Goal: Navigation & Orientation: Understand site structure

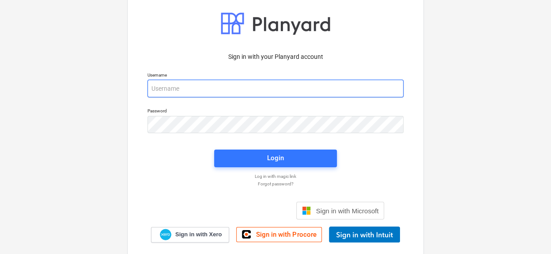
click at [232, 89] on input "email" at bounding box center [276, 89] width 256 height 18
type input "[PERSON_NAME]"
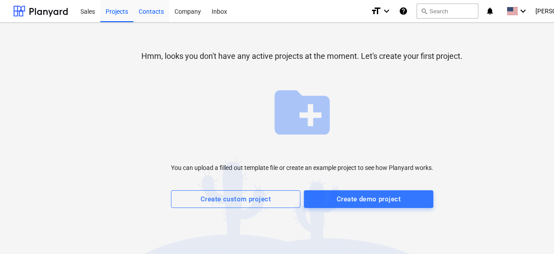
click at [145, 13] on div "Contacts" at bounding box center [151, 11] width 36 height 23
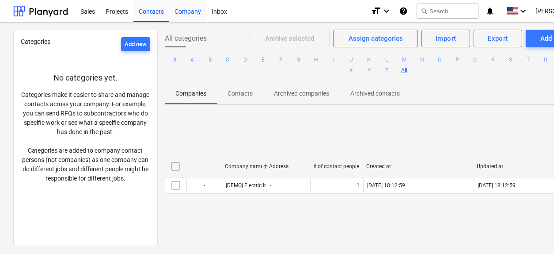
click at [185, 11] on div "Company" at bounding box center [187, 11] width 37 height 23
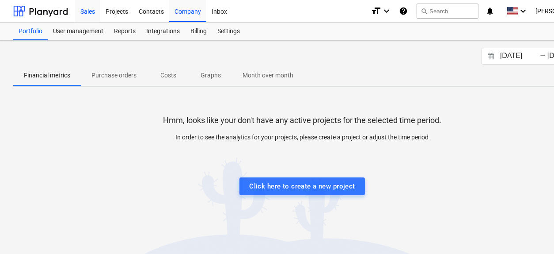
click at [83, 13] on div "Sales" at bounding box center [87, 11] width 25 height 23
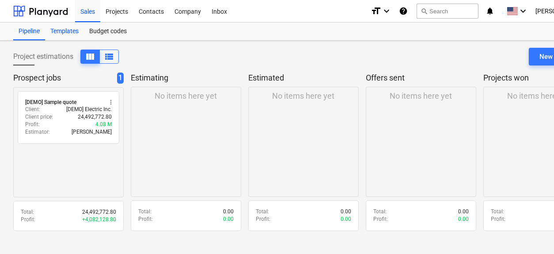
click at [75, 32] on div "Templates" at bounding box center [64, 32] width 39 height 18
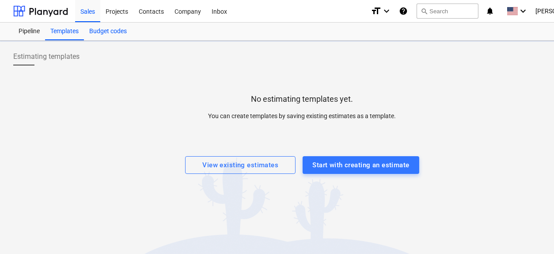
click at [102, 33] on div "Budget codes" at bounding box center [108, 32] width 48 height 18
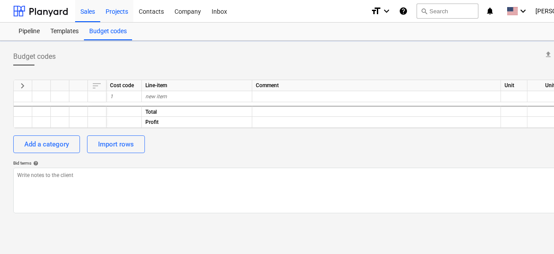
type textarea "x"
click at [118, 14] on div "Projects" at bounding box center [116, 11] width 33 height 23
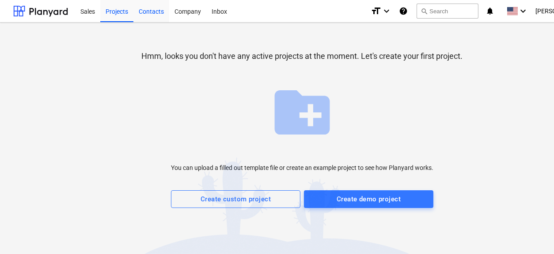
click at [147, 8] on div "Contacts" at bounding box center [151, 11] width 36 height 23
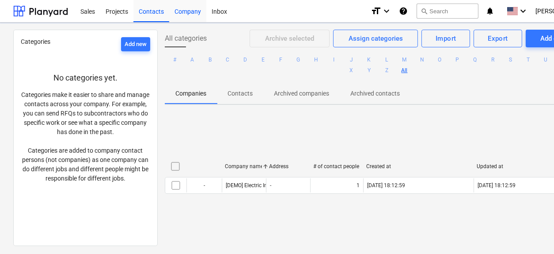
click at [183, 9] on div "Company" at bounding box center [187, 11] width 37 height 23
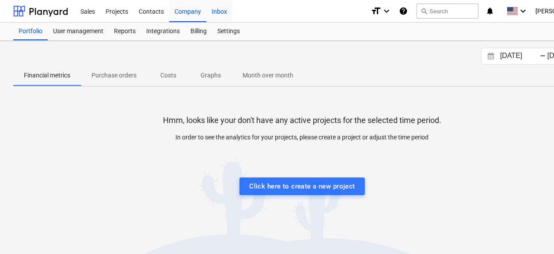
click at [216, 7] on div "Inbox" at bounding box center [219, 11] width 26 height 23
